Goal: Task Accomplishment & Management: Manage account settings

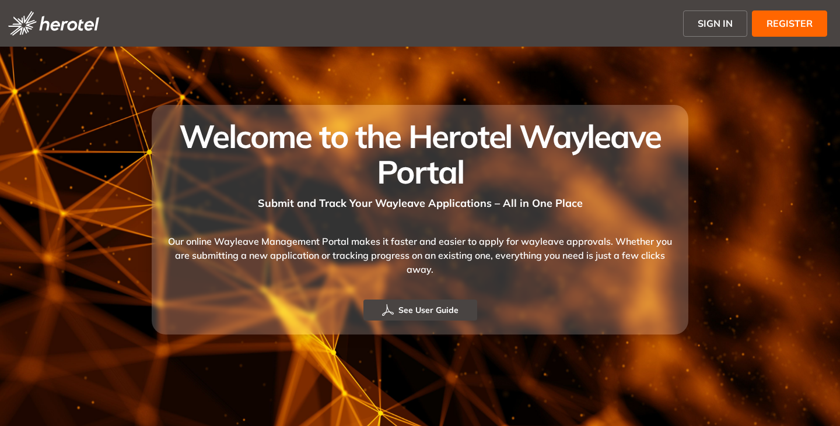
click at [724, 25] on span "SIGN IN" at bounding box center [714, 23] width 35 height 14
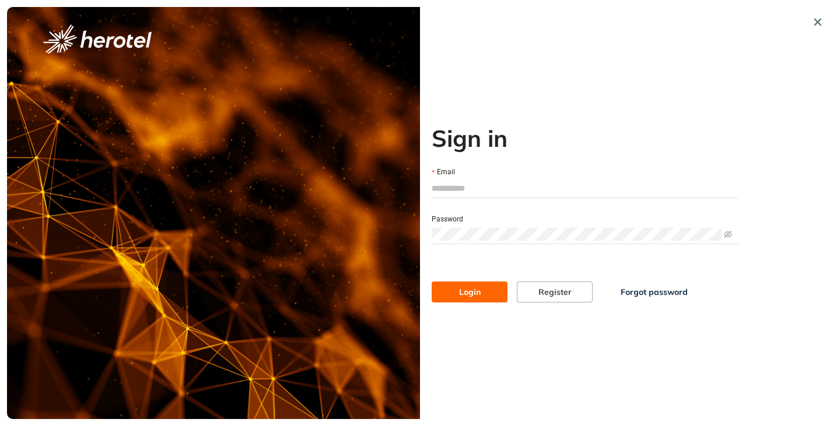
click at [462, 186] on input "Email" at bounding box center [585, 188] width 307 height 17
type input "**********"
click at [432, 282] on button "Login" at bounding box center [470, 292] width 76 height 21
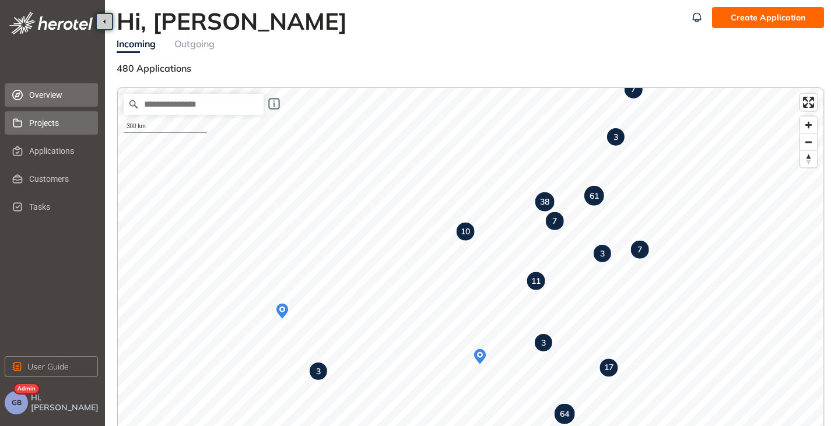
click at [51, 122] on span "Projects" at bounding box center [58, 122] width 59 height 23
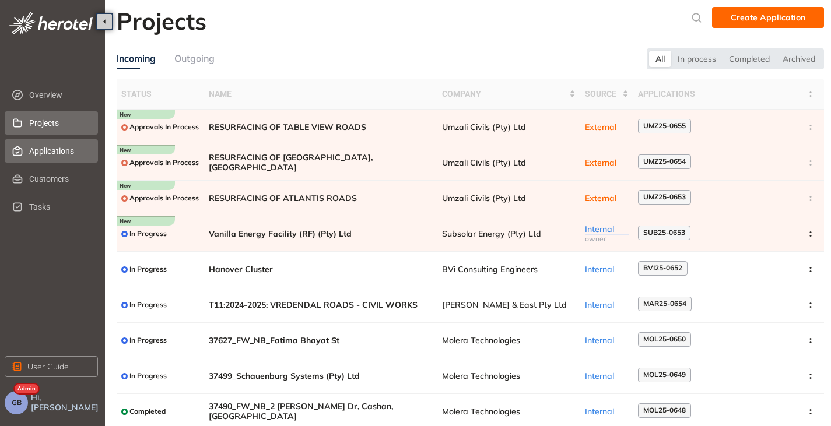
click at [48, 145] on span "Applications" at bounding box center [58, 150] width 59 height 23
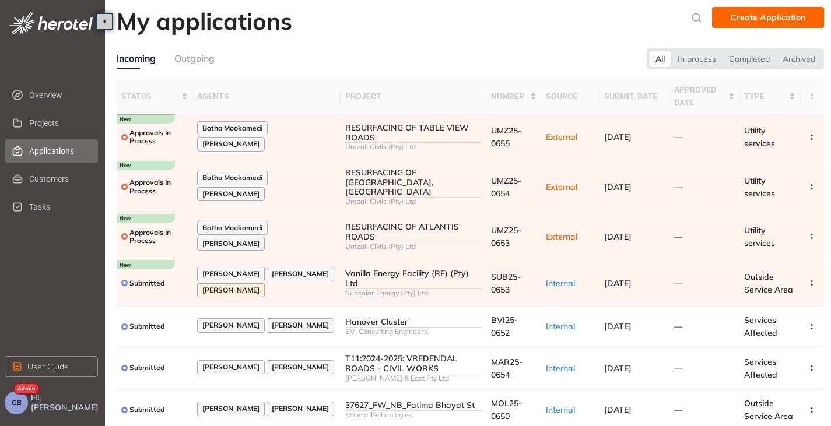
click at [18, 409] on button "GB" at bounding box center [16, 402] width 23 height 23
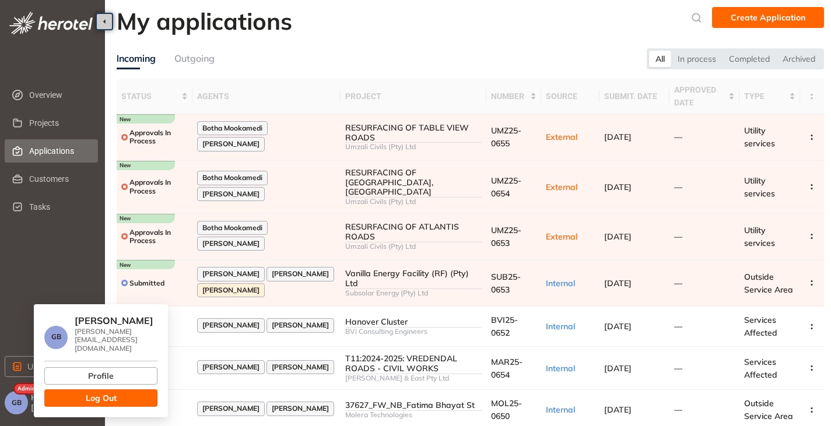
click at [18, 409] on button "GB" at bounding box center [16, 402] width 23 height 23
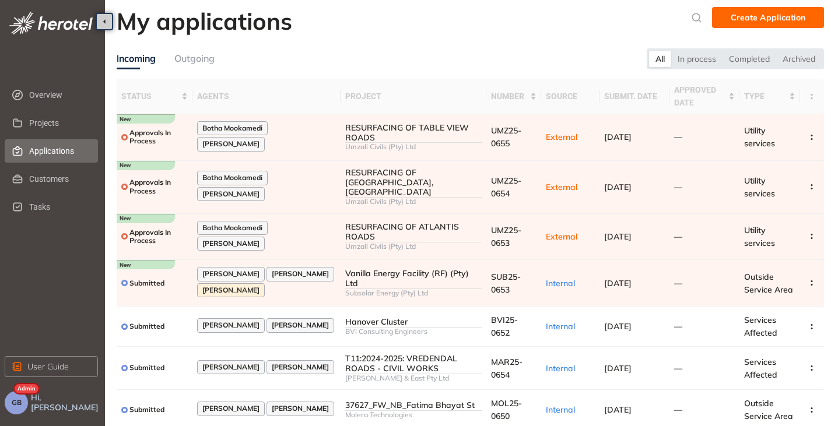
click at [13, 402] on span "GB" at bounding box center [17, 403] width 10 height 8
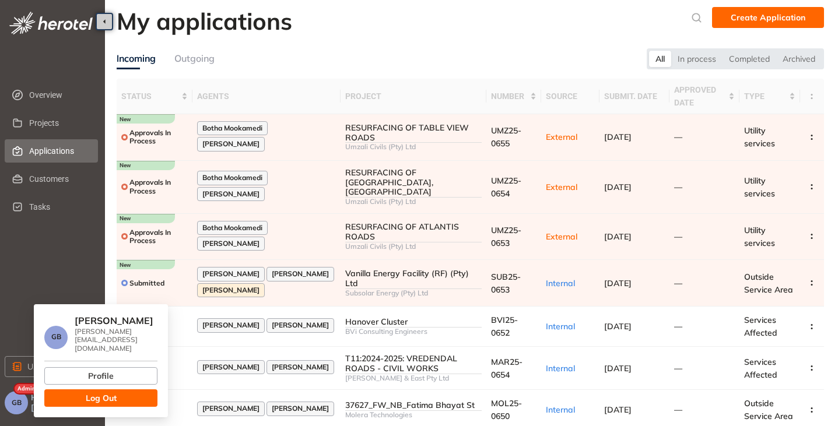
click at [104, 394] on span "Log Out" at bounding box center [101, 398] width 31 height 13
